Goal: Browse casually

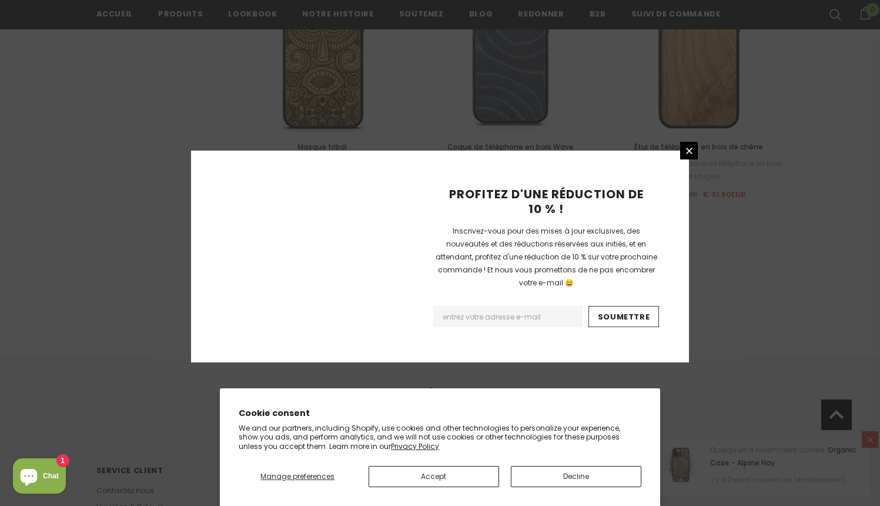
scroll to position [1353, 0]
